Goal: Information Seeking & Learning: Learn about a topic

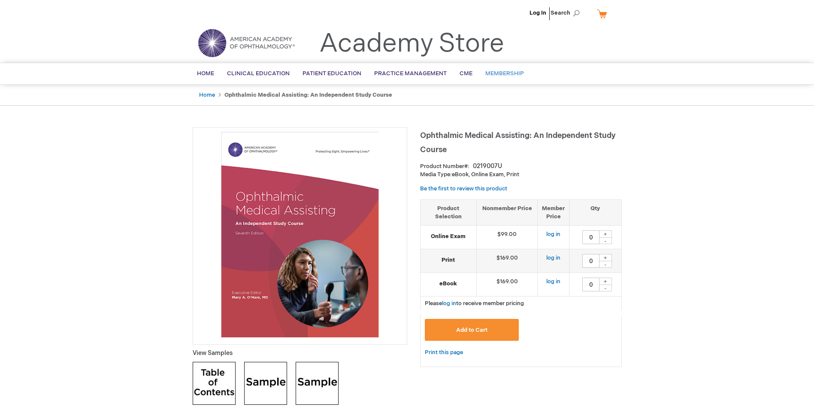
click at [506, 74] on span "Membership" at bounding box center [505, 73] width 39 height 7
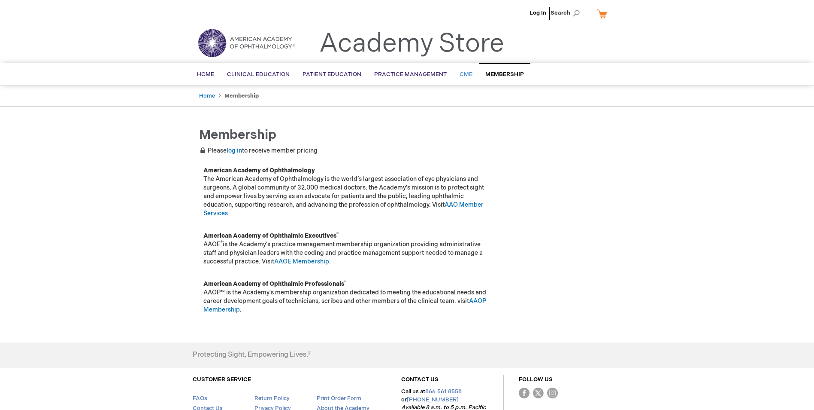
click at [460, 76] on span "CME" at bounding box center [466, 74] width 13 height 7
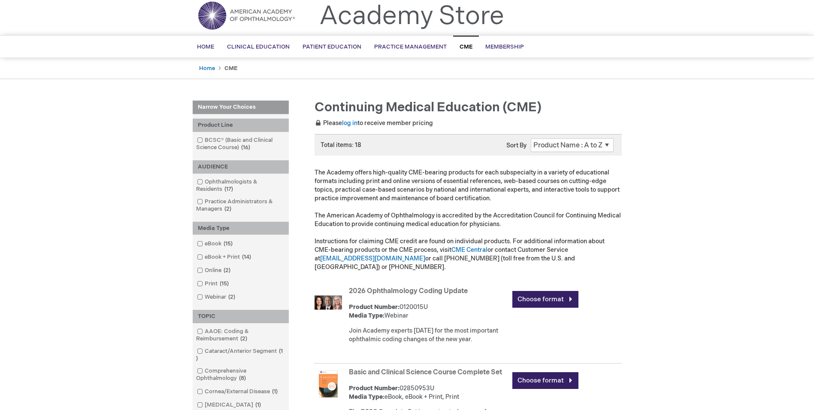
scroll to position [43, 0]
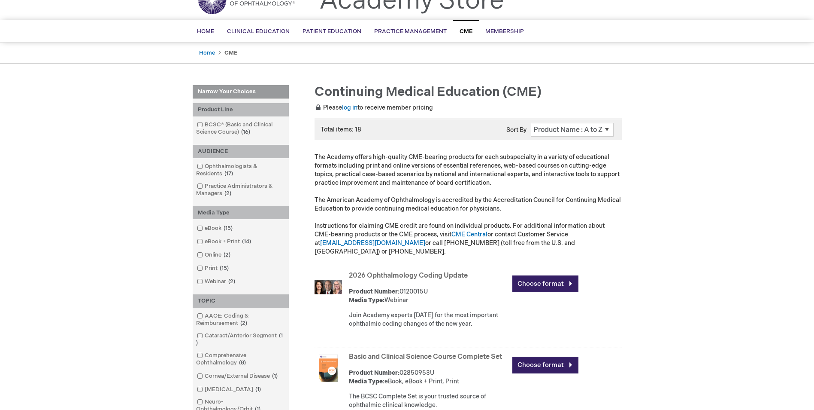
drag, startPoint x: 474, startPoint y: 266, endPoint x: 340, endPoint y: 267, distance: 134.0
click at [340, 269] on div "2026 Ophthalmology Coding Update Product Number: 0120015U Media Type: Webinar J…" at bounding box center [468, 308] width 307 height 79
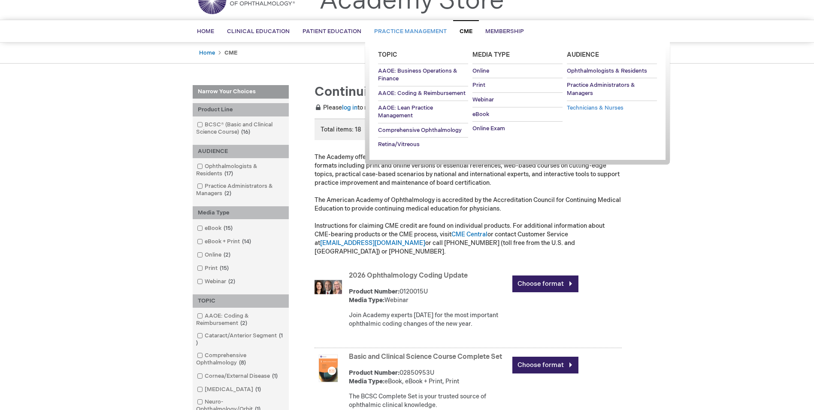
click at [581, 106] on span "Technicians & Nurses" at bounding box center [595, 107] width 57 height 7
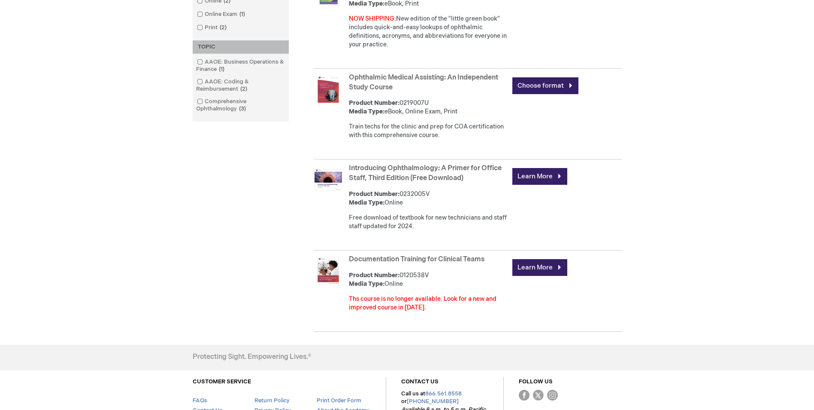
scroll to position [258, 0]
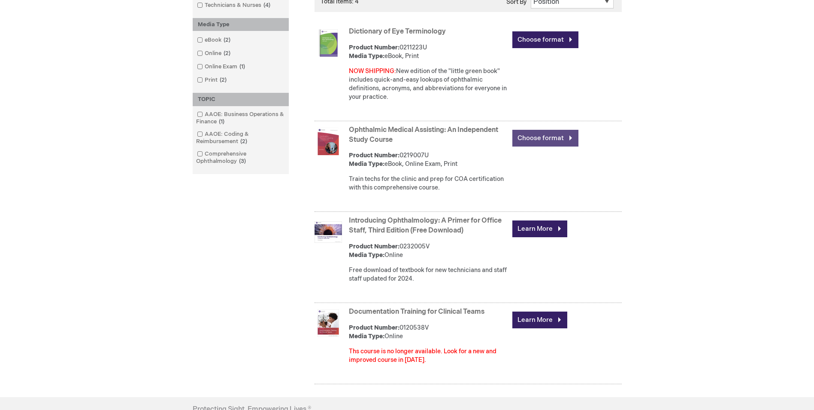
click at [523, 139] on link "Choose format" at bounding box center [546, 138] width 66 height 17
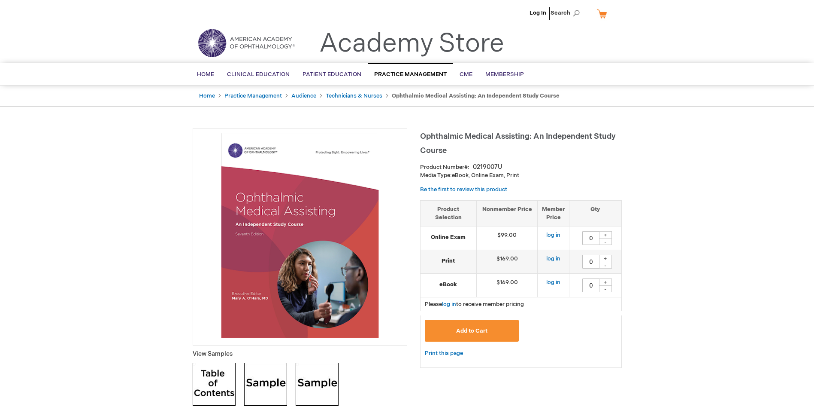
click at [218, 48] on img at bounding box center [246, 42] width 103 height 31
